Goal: Task Accomplishment & Management: Complete application form

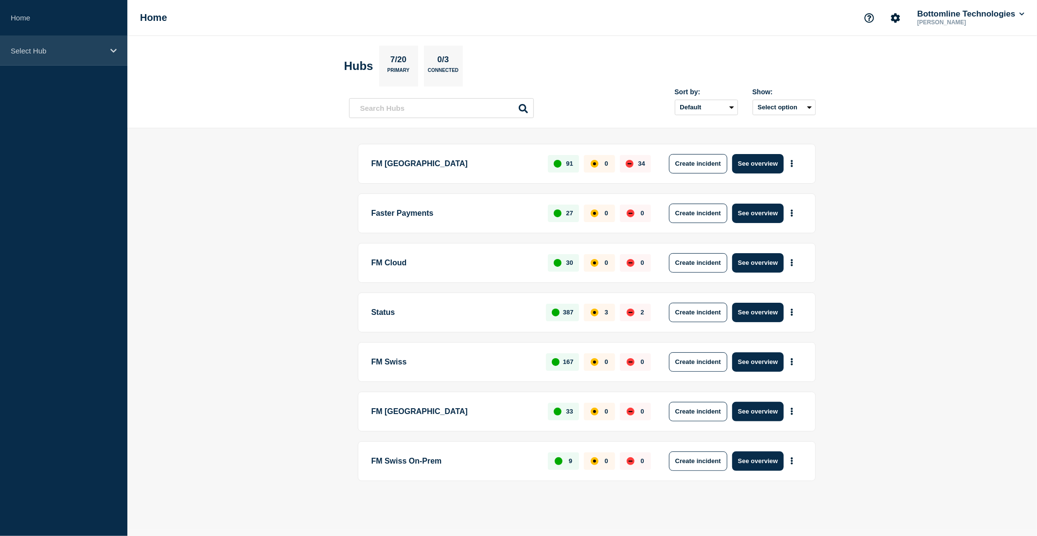
click at [49, 57] on div "Select Hub" at bounding box center [63, 51] width 127 height 30
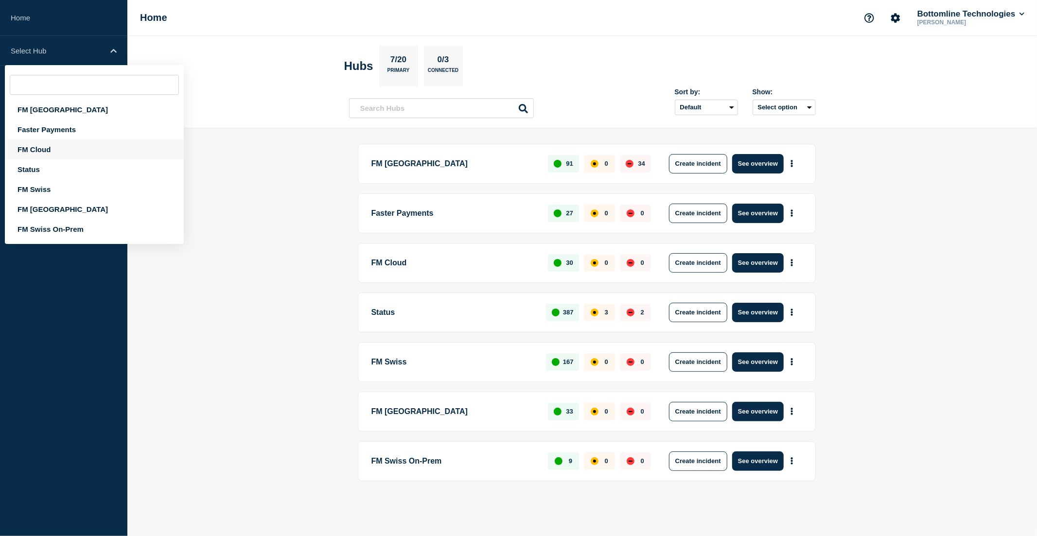
click at [54, 151] on div "FM Cloud" at bounding box center [94, 150] width 179 height 20
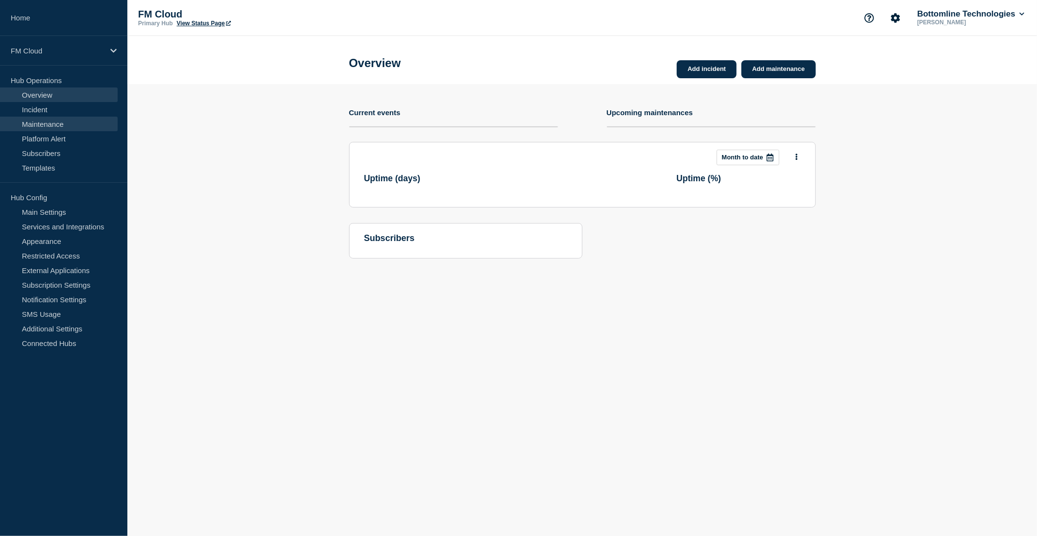
drag, startPoint x: 51, startPoint y: 122, endPoint x: 66, endPoint y: 124, distance: 15.7
click at [51, 122] on link "Maintenance" at bounding box center [59, 124] width 118 height 15
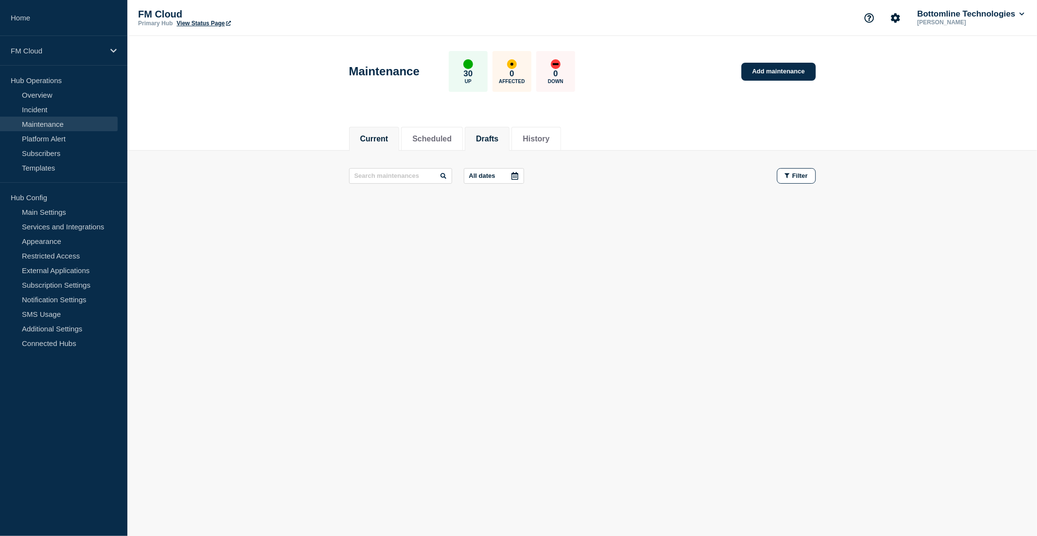
click at [498, 137] on button "Drafts" at bounding box center [487, 139] width 22 height 9
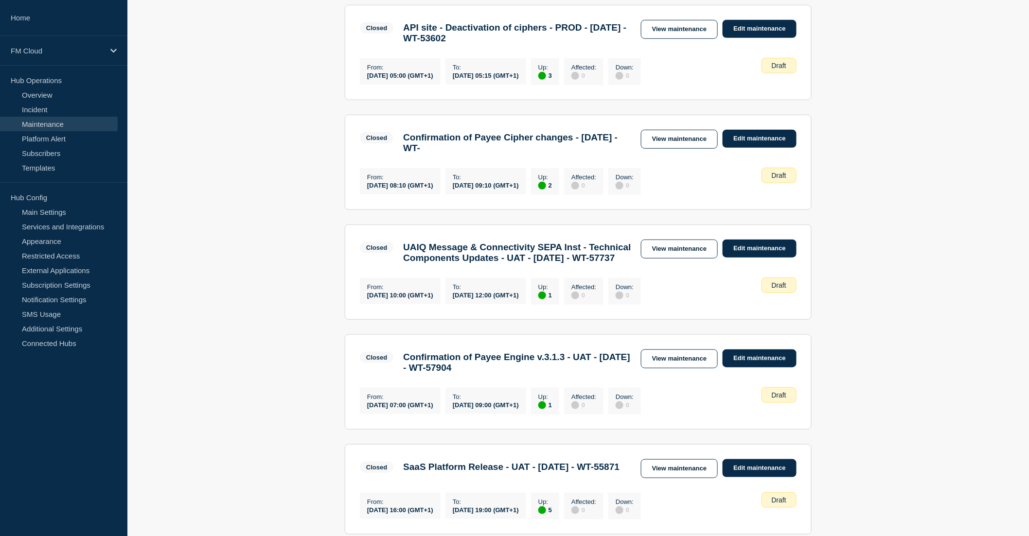
scroll to position [216, 0]
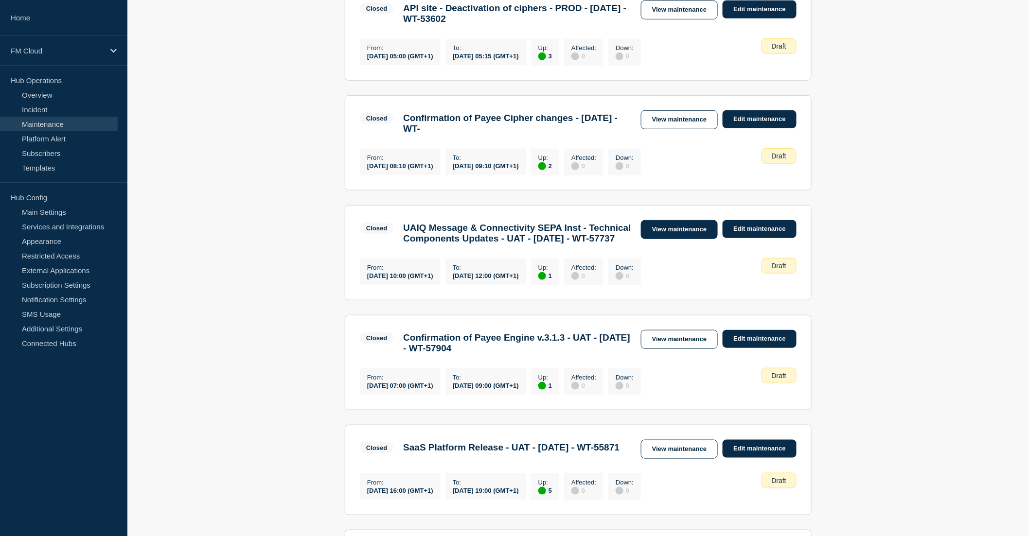
click at [684, 239] on link "View maintenance" at bounding box center [679, 229] width 77 height 19
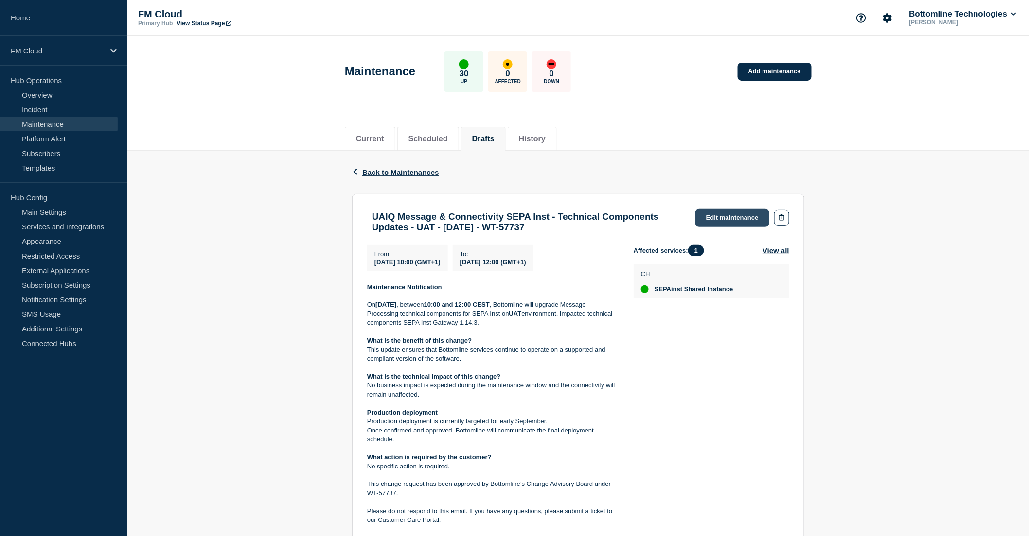
click at [727, 215] on link "Edit maintenance" at bounding box center [732, 218] width 74 height 18
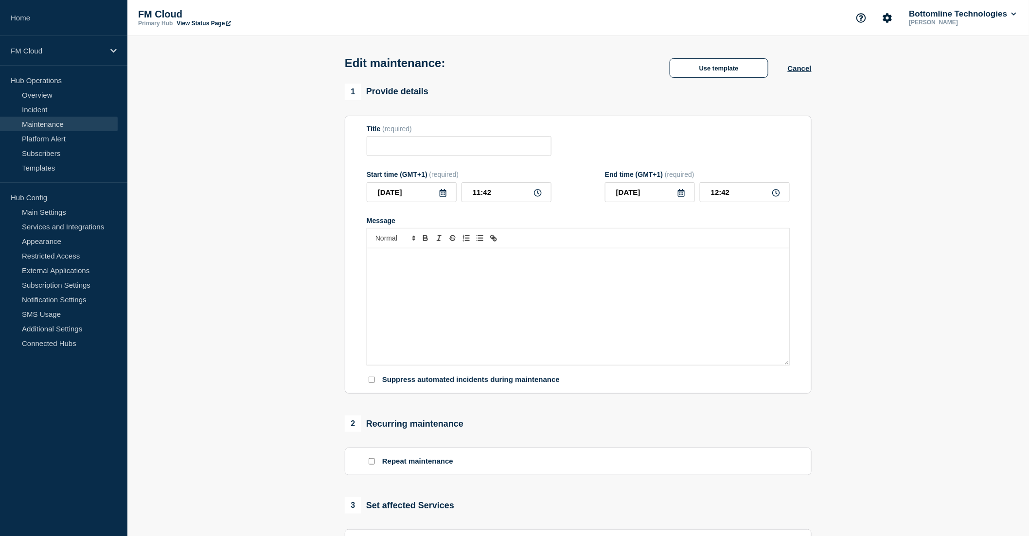
type input "UAIQ Message & Connectivity SEPA Inst - Technical Components Updates - UAT - [D…"
type input "[DATE]"
type input "10:00"
type input "[DATE]"
type input "12:00"
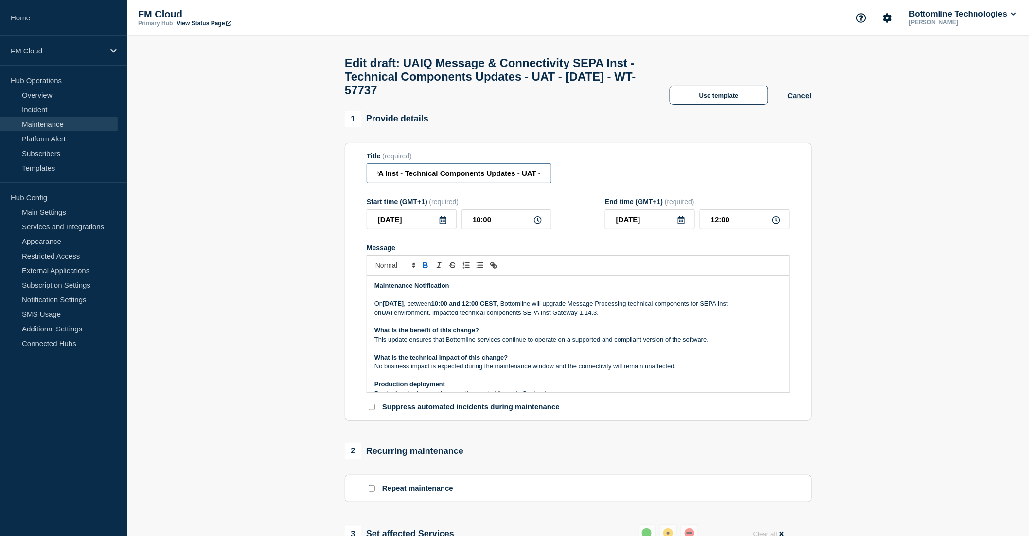
scroll to position [0, 207]
drag, startPoint x: 487, startPoint y: 183, endPoint x: 558, endPoint y: 185, distance: 71.0
click at [558, 184] on div "Title (required) UAIQ Message & Connectivity SEPA Inst - Technical Components U…" at bounding box center [578, 168] width 423 height 32
click at [508, 183] on input "UAIQ Message & Connectivity SEPA Inst - Technical Components Updates - UAT - [D…" at bounding box center [459, 173] width 185 height 20
click at [439, 181] on input "UAIQ Message & Connectivity SEPA Inst - Technical Components Updates - UAT - [D…" at bounding box center [459, 173] width 185 height 20
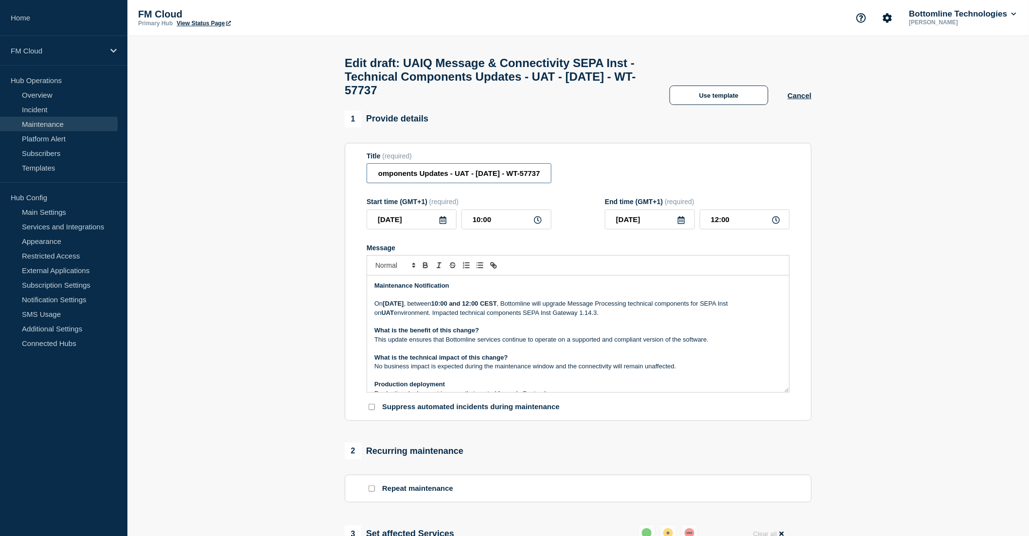
click at [439, 181] on input "UAIQ Message & Connectivity SEPA Inst - Technical Components Updates - UAT - [D…" at bounding box center [459, 173] width 185 height 20
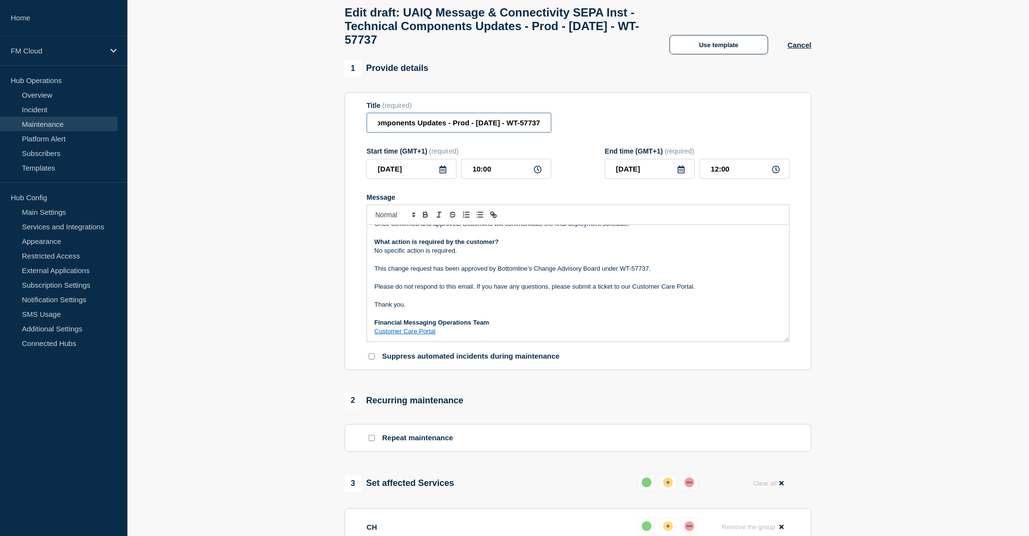
scroll to position [0, 0]
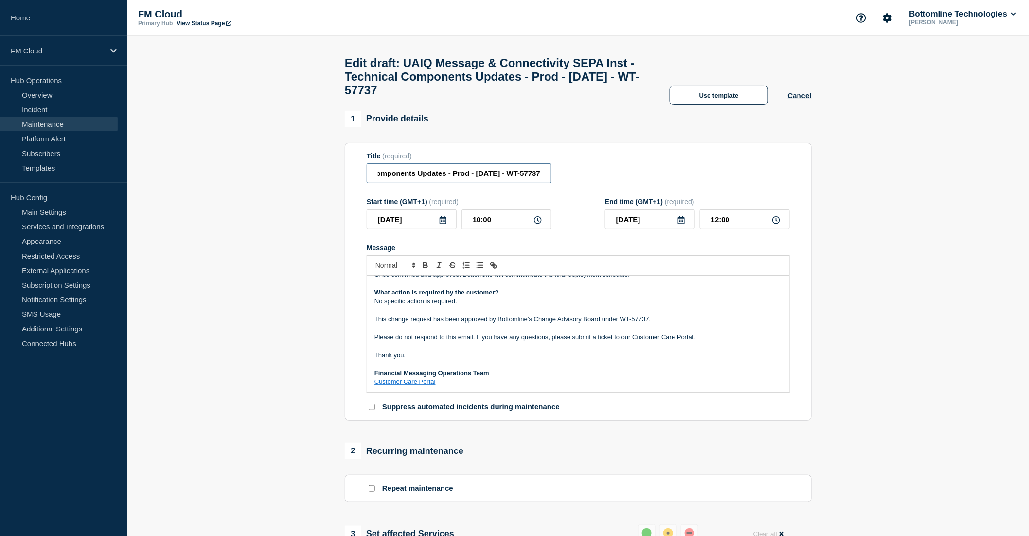
click at [488, 183] on input "UAIQ Message & Connectivity SEPA Inst - Technical Components Updates - Prod - […" at bounding box center [459, 173] width 185 height 20
type input "UAIQ Message & Connectivity SEPA Inst - Technical Components Updates - Prod - […"
click at [441, 224] on icon at bounding box center [443, 220] width 8 height 8
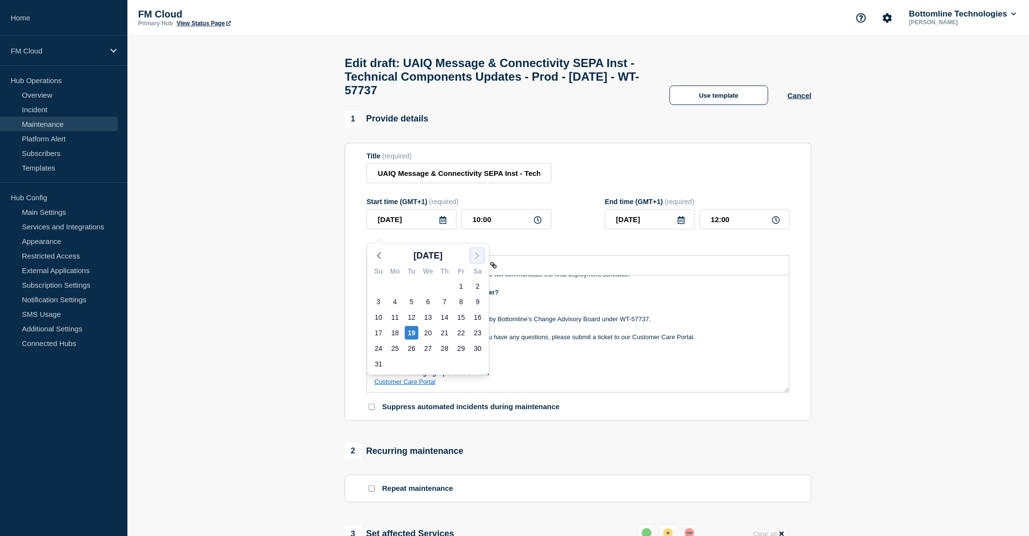
click at [474, 259] on icon "button" at bounding box center [477, 256] width 12 height 12
click at [396, 316] on div "15" at bounding box center [395, 318] width 14 height 14
type input "[DATE]"
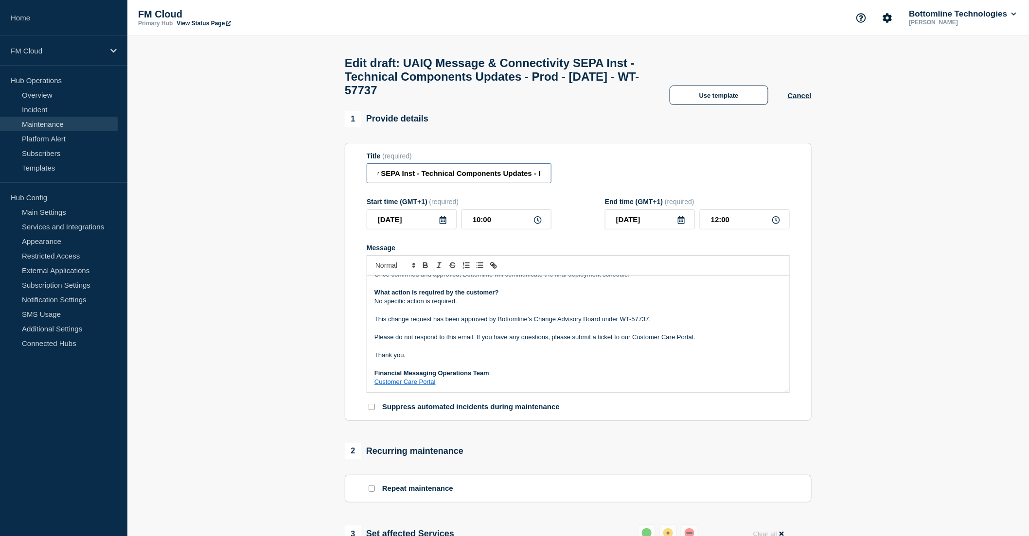
drag, startPoint x: 499, startPoint y: 184, endPoint x: 560, endPoint y: 183, distance: 60.8
click at [560, 183] on div "Title (required) UAIQ Message & Connectivity SEPA Inst - Technical Components U…" at bounding box center [578, 168] width 423 height 32
click at [468, 183] on input "UAIQ Message & Connectivity SEPA Inst - Technical Components Updates - Prod - […" at bounding box center [459, 173] width 185 height 20
click at [463, 181] on input "UAIQ Message & Connectivity SEPA Inst - Technical Components Updates - Prod - […" at bounding box center [459, 173] width 185 height 20
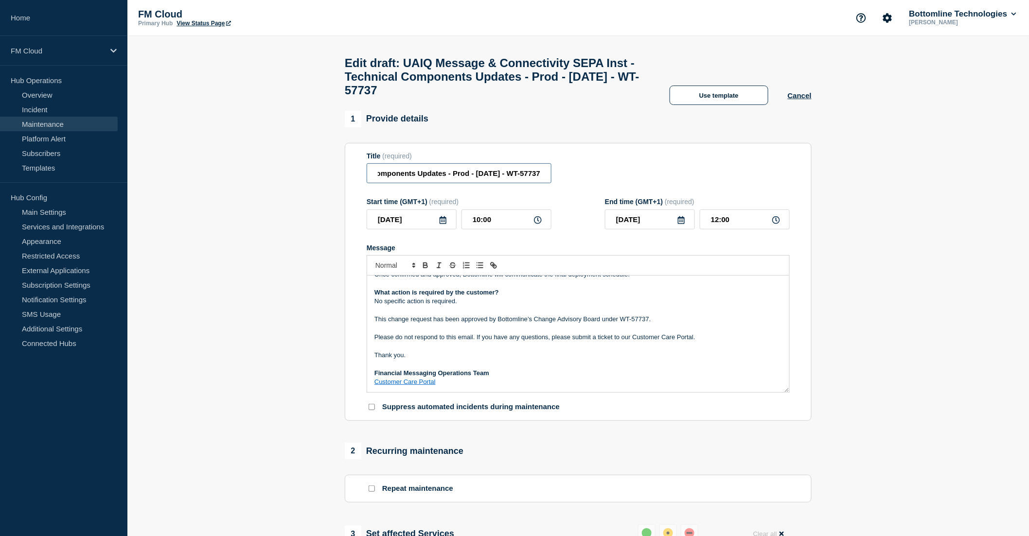
scroll to position [0, 203]
type input "UAIQ Message & Connectivity SEPA Inst - Technical Components Updates - Prod - […"
click at [699, 351] on p "Message" at bounding box center [577, 346] width 407 height 9
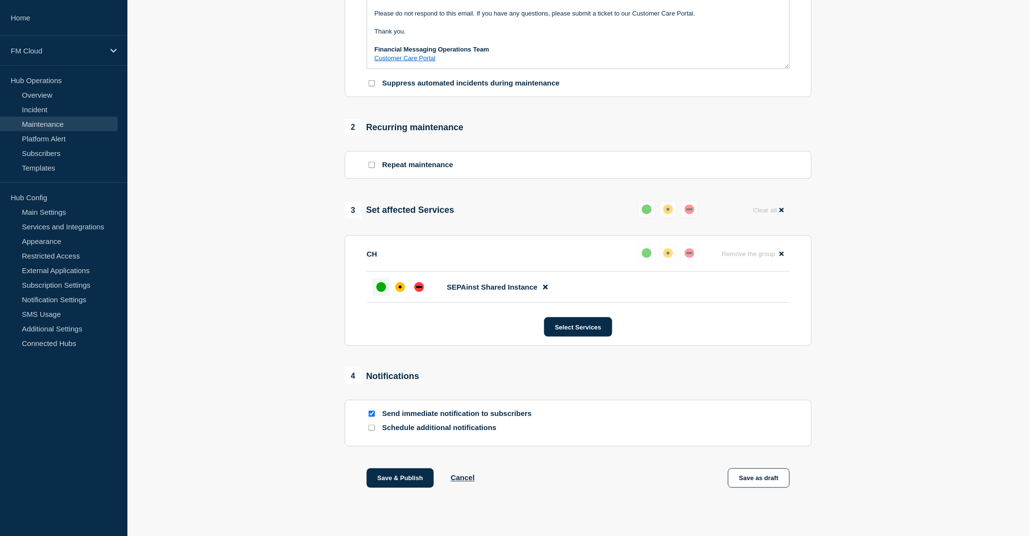
scroll to position [349, 0]
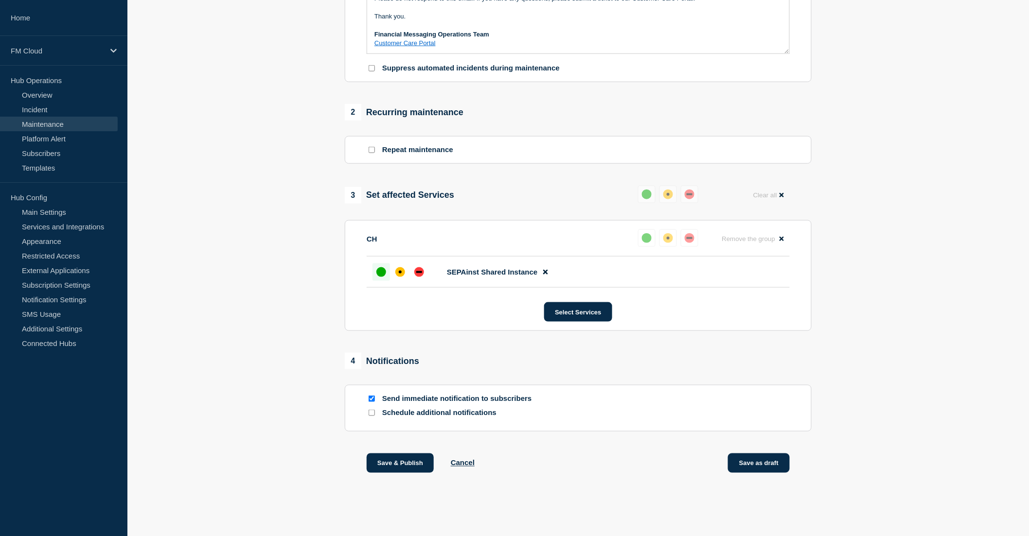
click at [761, 465] on button "Save as draft" at bounding box center [759, 463] width 62 height 19
